Goal: Information Seeking & Learning: Learn about a topic

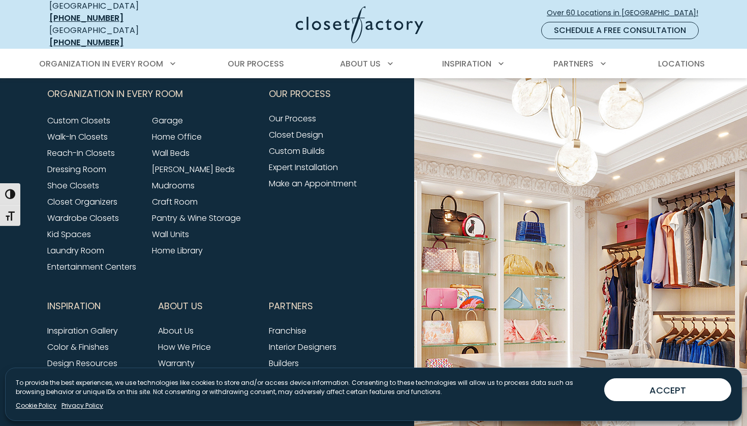
scroll to position [1199, 0]
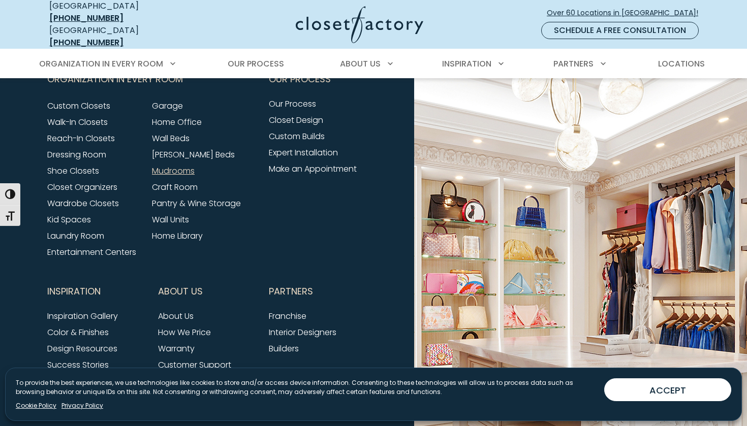
click at [186, 167] on link "Mudrooms" at bounding box center [173, 171] width 43 height 12
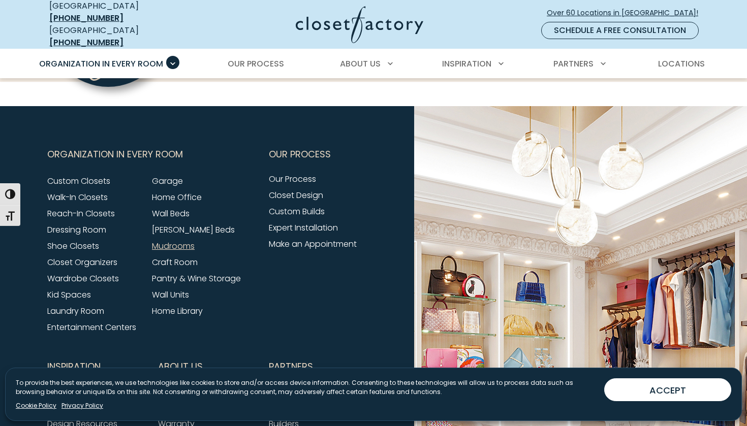
scroll to position [3300, 0]
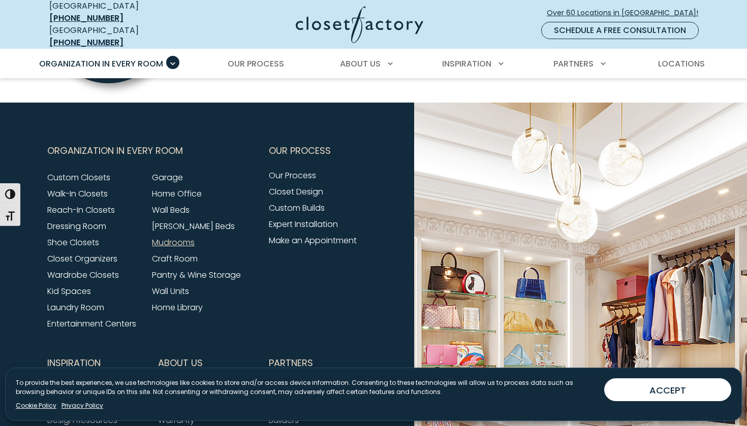
click at [89, 351] on span "Inspiration" at bounding box center [73, 363] width 53 height 25
click at [74, 351] on span "Inspiration" at bounding box center [73, 363] width 53 height 25
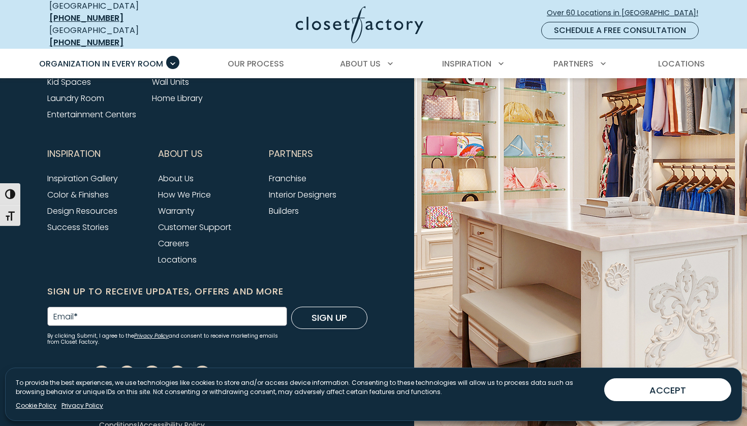
scroll to position [3509, 0]
click at [86, 173] on link "Inspiration Gallery" at bounding box center [82, 179] width 71 height 12
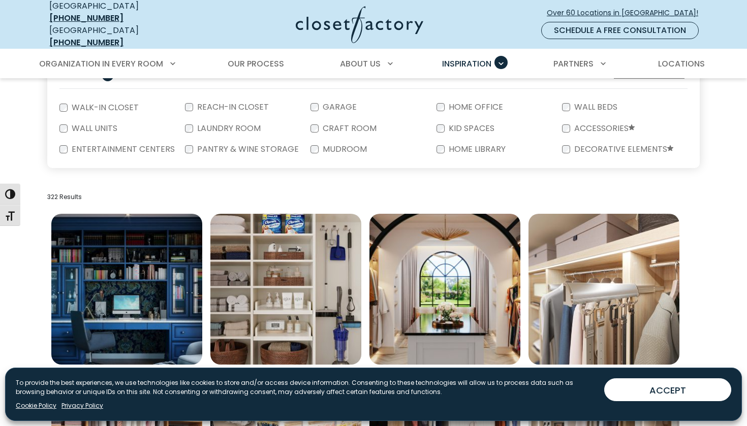
scroll to position [220, 0]
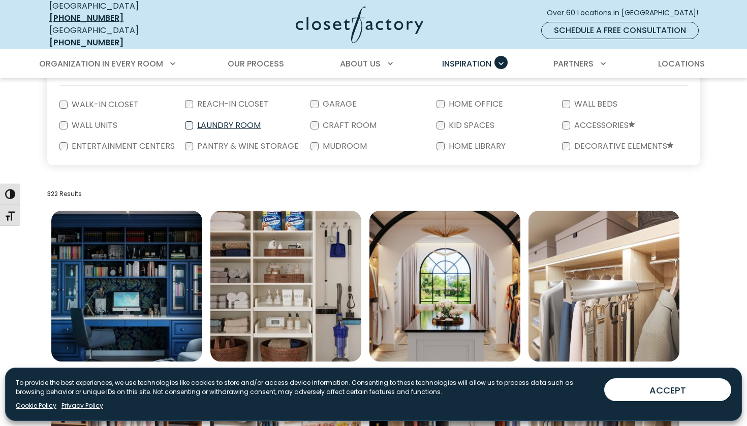
click at [247, 121] on label "Laundry Room" at bounding box center [228, 125] width 70 height 8
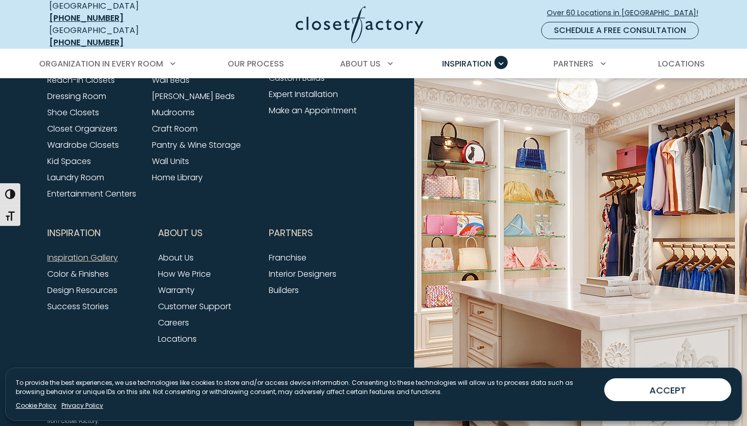
scroll to position [1285, 0]
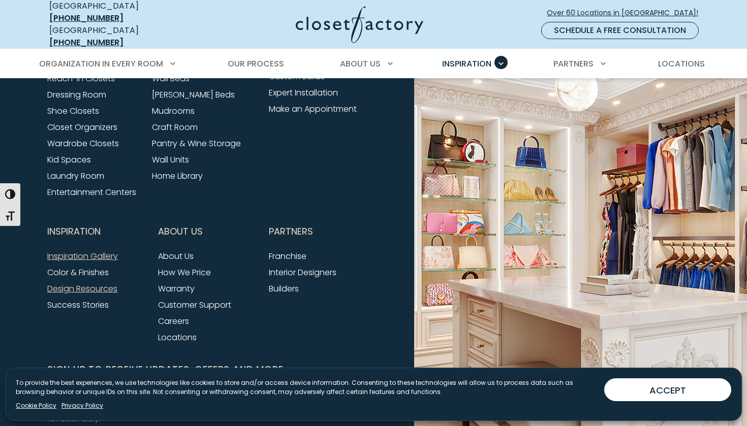
click at [91, 283] on link "Design Resources" at bounding box center [82, 289] width 70 height 12
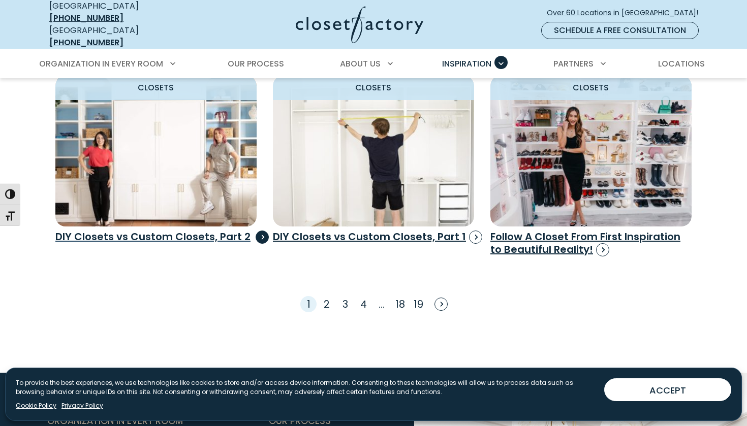
scroll to position [1489, 0]
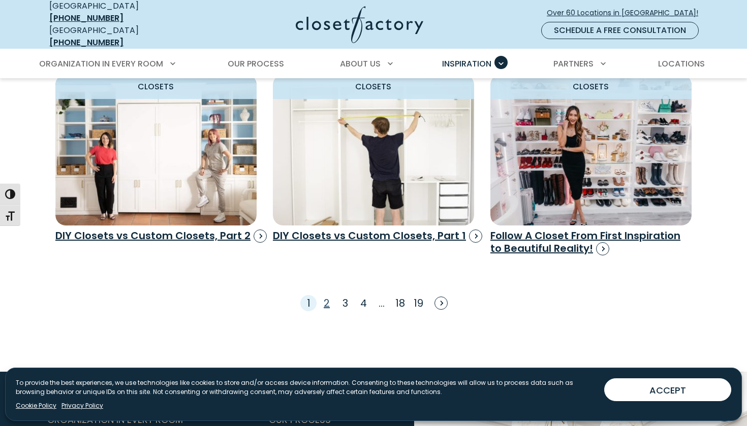
click at [326, 296] on link "2" at bounding box center [327, 303] width 6 height 14
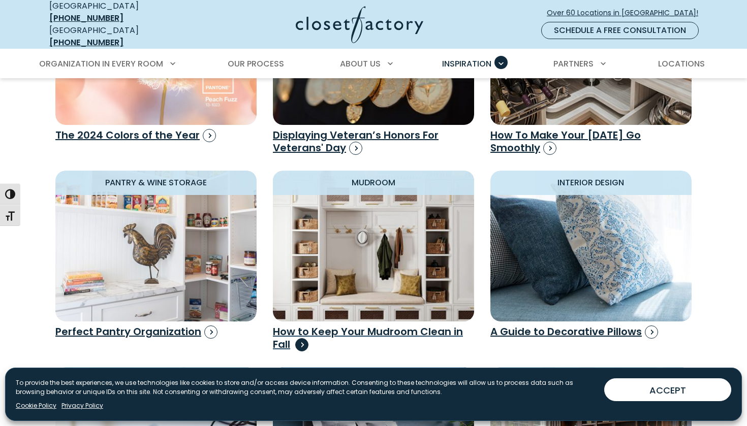
scroll to position [789, 0]
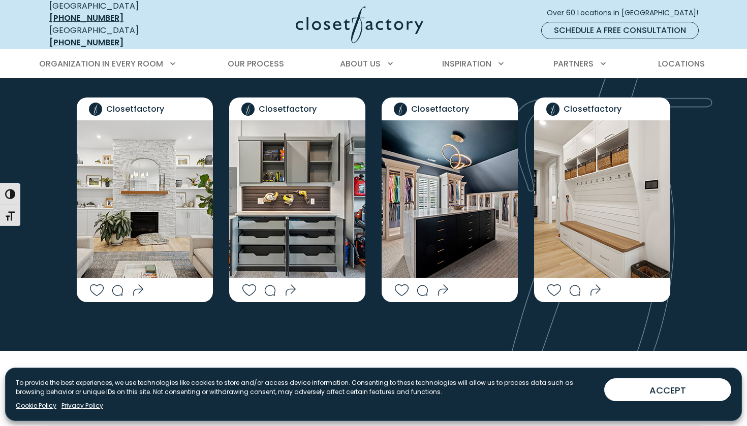
scroll to position [2426, 0]
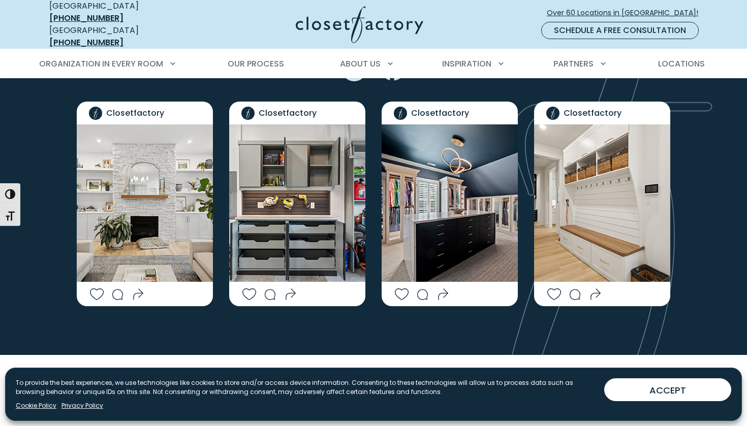
click at [605, 162] on img "Social Grid" at bounding box center [602, 203] width 136 height 158
click at [595, 289] on icon "Social Grid" at bounding box center [573, 295] width 53 height 12
click at [601, 210] on img "Social Grid" at bounding box center [602, 203] width 136 height 158
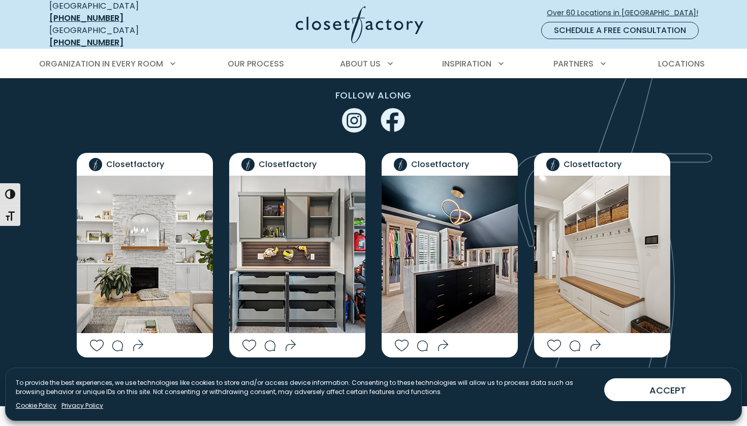
scroll to position [2372, 0]
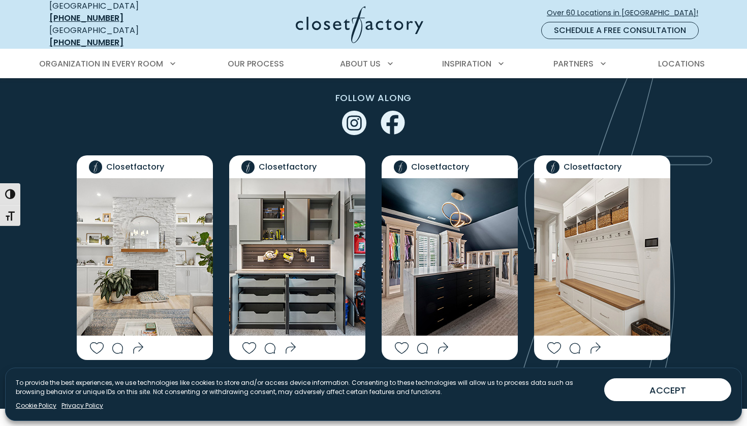
click at [596, 342] on icon "Social Grid" at bounding box center [573, 348] width 53 height 12
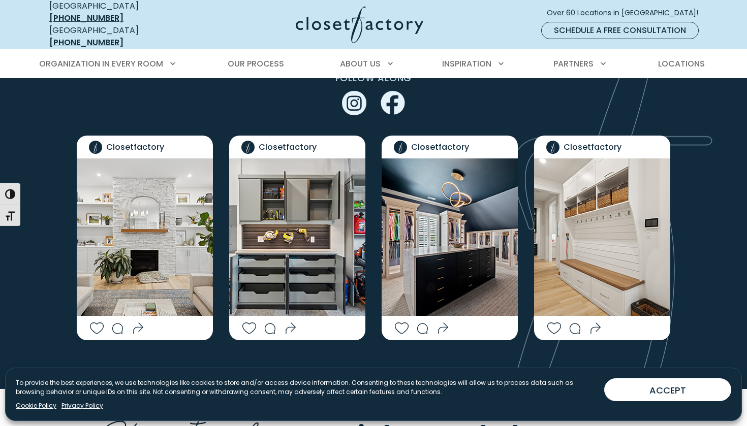
scroll to position [2392, 0]
click at [610, 222] on img "Social Grid" at bounding box center [602, 238] width 136 height 158
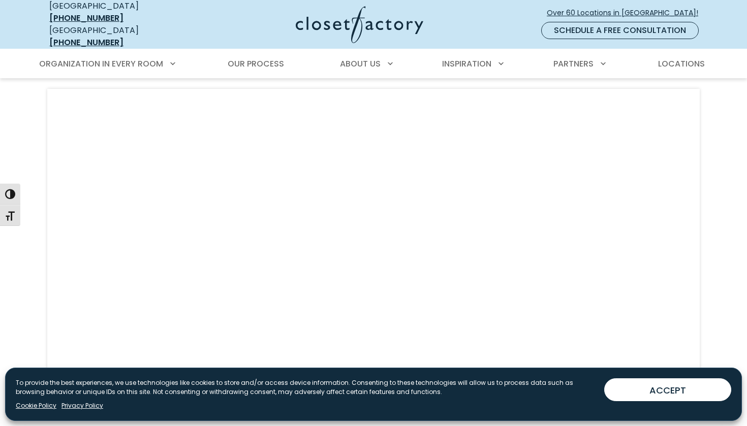
scroll to position [2768, 0]
click at [263, 58] on span "Our Process" at bounding box center [256, 64] width 56 height 12
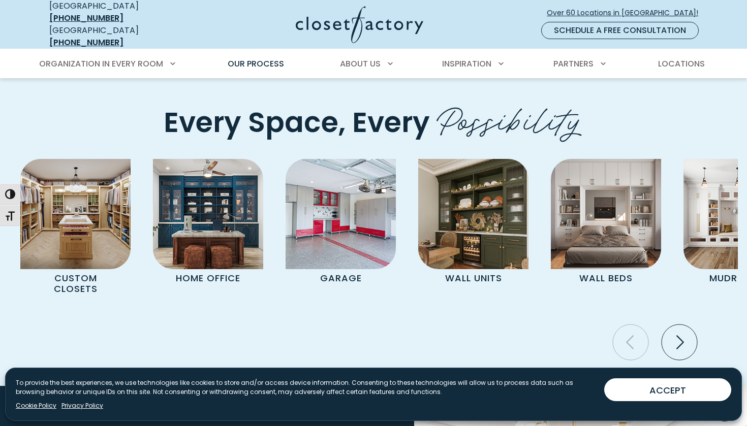
scroll to position [2034, 0]
click at [679, 325] on icon "Next slide" at bounding box center [680, 343] width 36 height 36
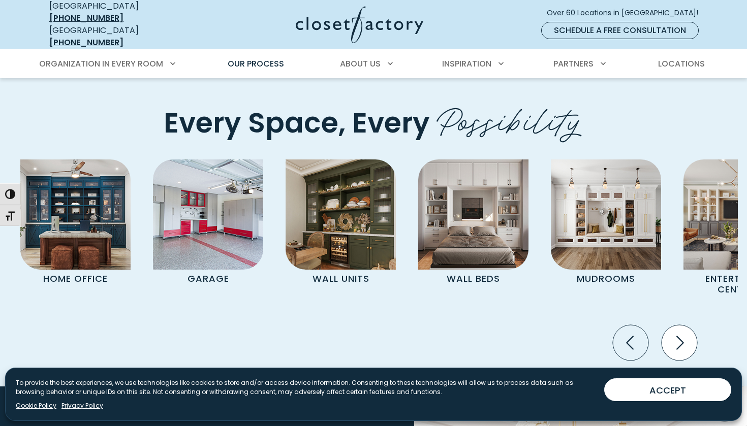
click at [679, 325] on icon "Next slide" at bounding box center [680, 343] width 36 height 36
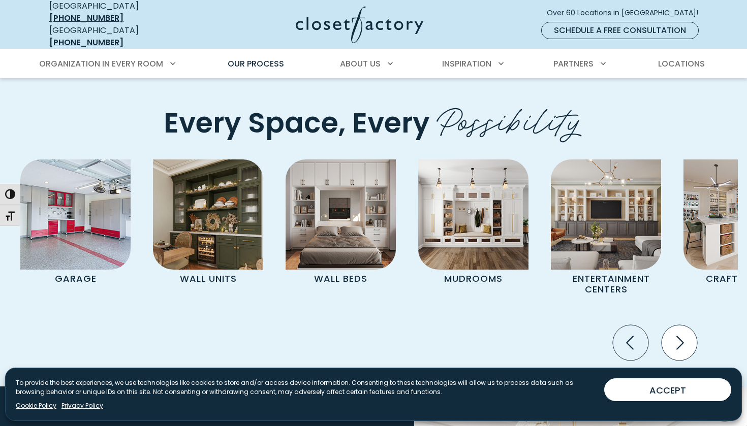
click at [679, 325] on icon "Next slide" at bounding box center [680, 343] width 36 height 36
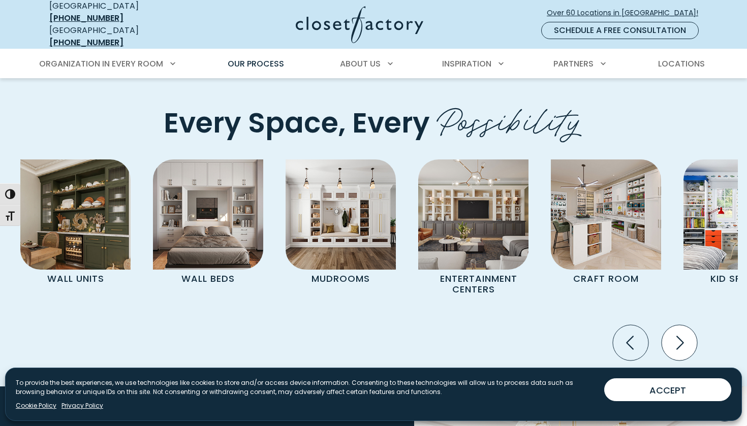
click at [679, 325] on icon "Next slide" at bounding box center [680, 343] width 36 height 36
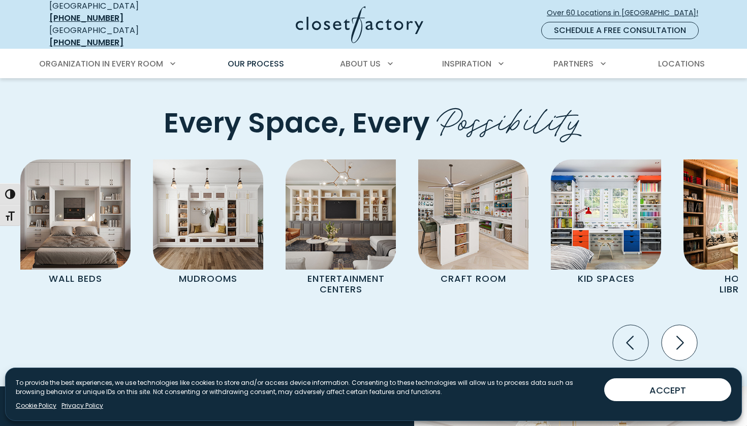
click at [679, 325] on icon "Next slide" at bounding box center [680, 343] width 36 height 36
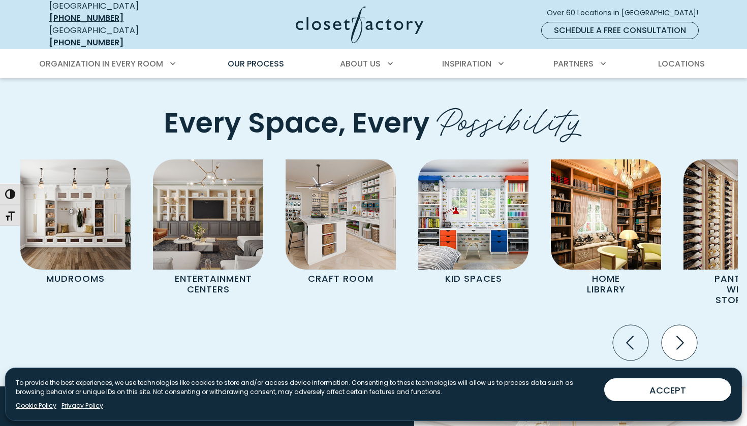
click at [679, 325] on icon "Next slide" at bounding box center [680, 343] width 36 height 36
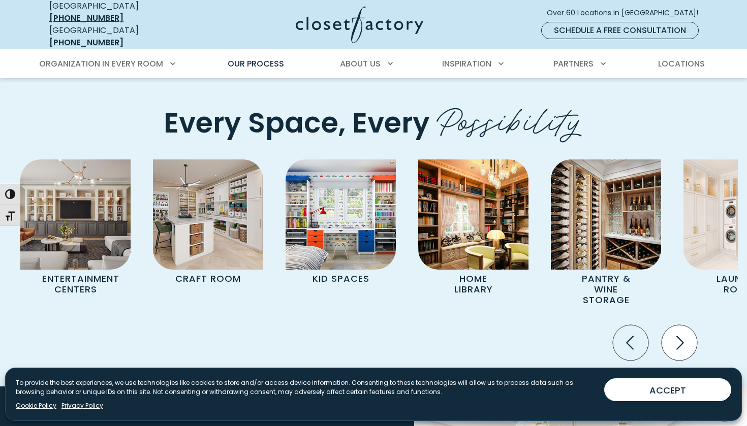
click at [679, 325] on icon "Next slide" at bounding box center [680, 343] width 36 height 36
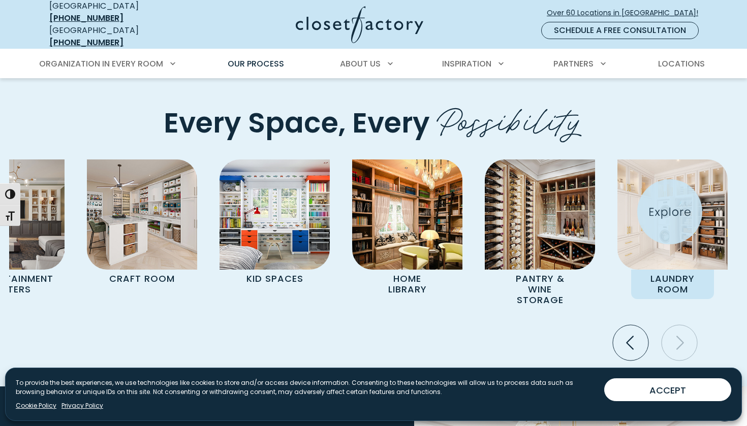
click at [670, 212] on img "Pages Gallery" at bounding box center [672, 215] width 110 height 110
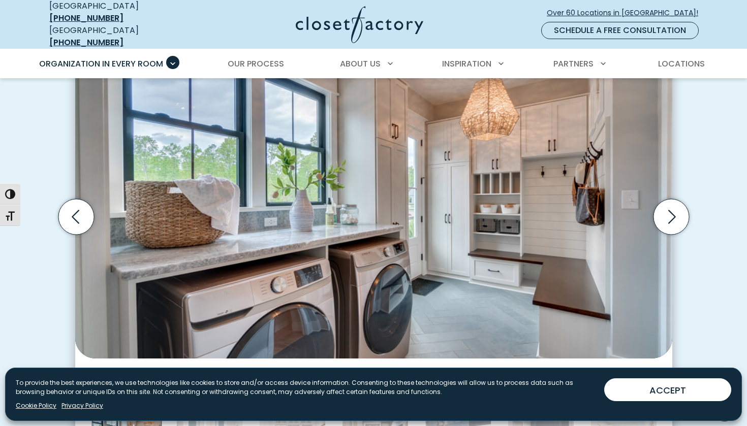
scroll to position [318, 0]
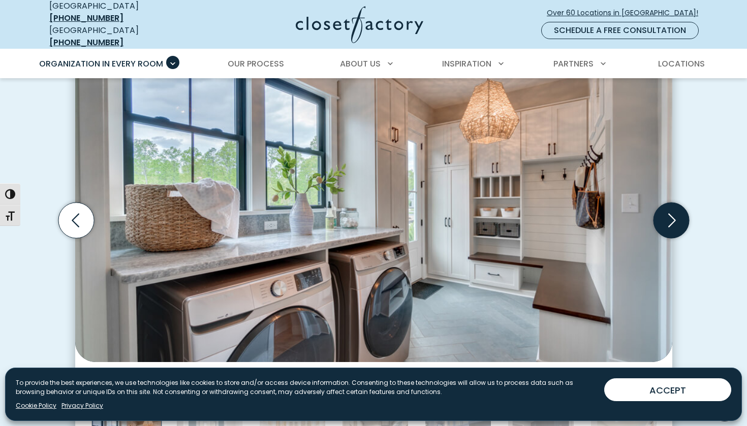
click at [668, 214] on icon "Next slide" at bounding box center [671, 220] width 36 height 36
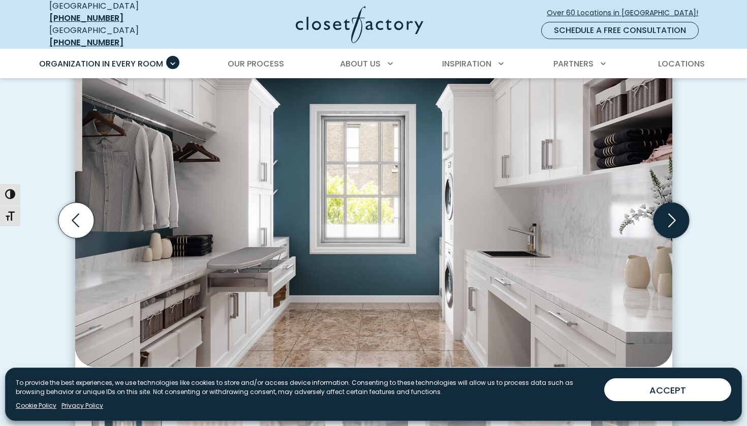
click at [668, 214] on icon "Next slide" at bounding box center [671, 220] width 36 height 36
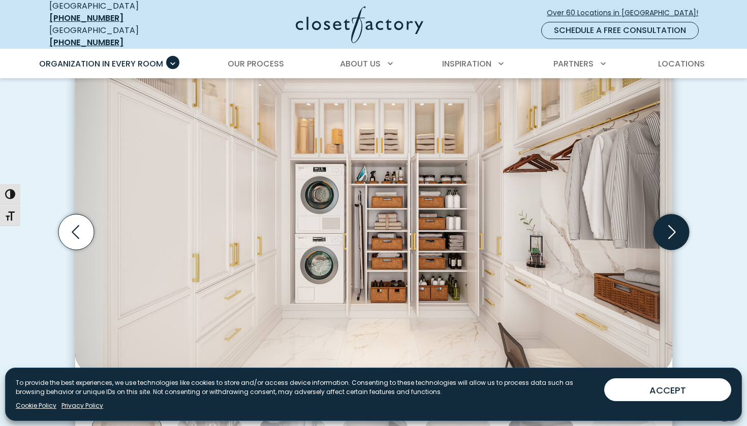
scroll to position [305, 0]
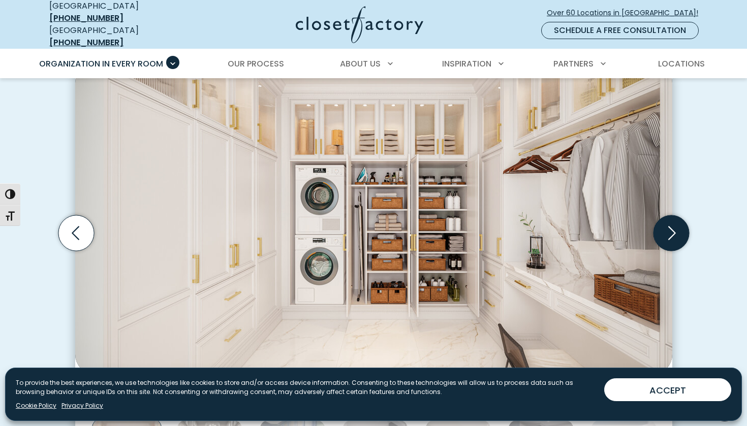
click at [675, 224] on icon "Next slide" at bounding box center [671, 233] width 36 height 36
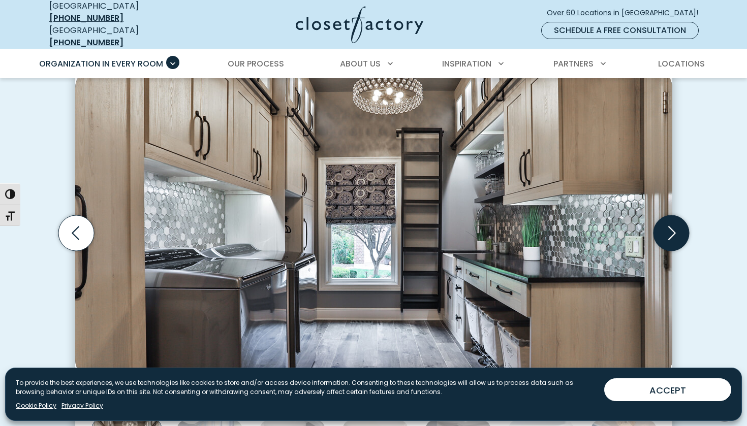
click at [674, 226] on icon "Next slide" at bounding box center [672, 233] width 8 height 14
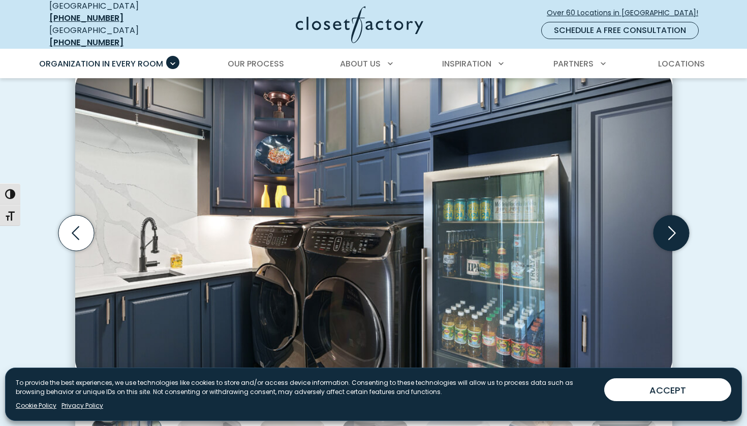
click at [674, 226] on icon "Next slide" at bounding box center [672, 233] width 8 height 14
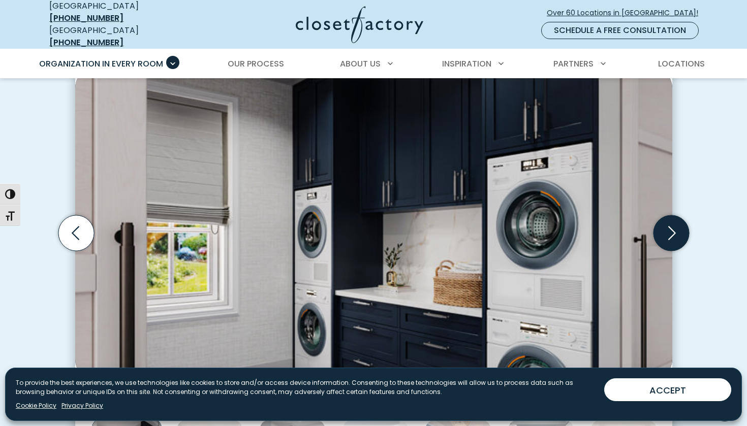
click at [674, 226] on icon "Next slide" at bounding box center [672, 233] width 8 height 14
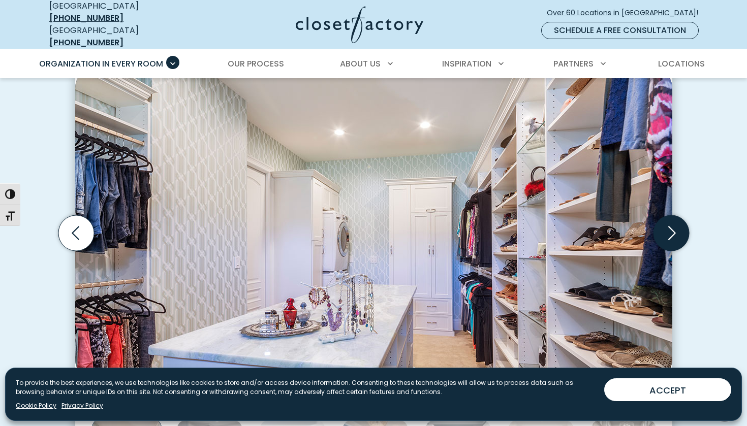
click at [674, 226] on icon "Next slide" at bounding box center [672, 233] width 8 height 14
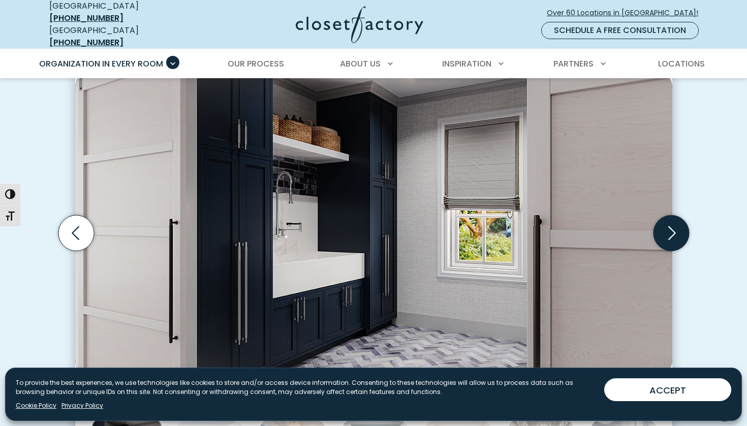
click at [674, 226] on icon "Next slide" at bounding box center [672, 233] width 8 height 14
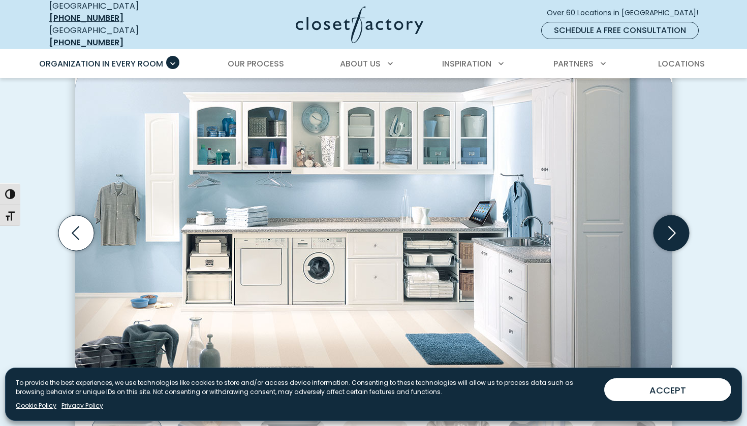
click at [674, 226] on icon "Next slide" at bounding box center [672, 233] width 8 height 14
